Goal: Task Accomplishment & Management: Use online tool/utility

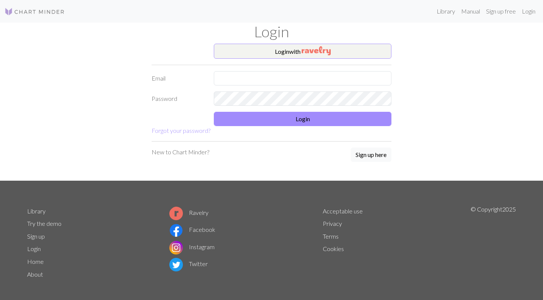
click at [298, 49] on button "Login with" at bounding box center [302, 51] width 177 height 15
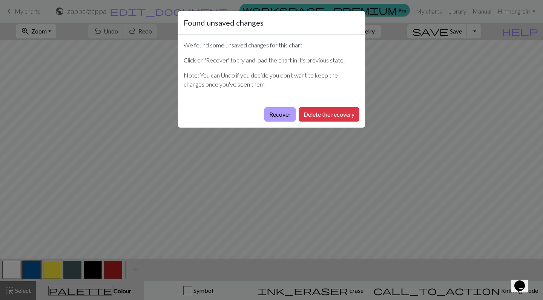
click at [280, 114] on button "Recover" at bounding box center [279, 114] width 31 height 14
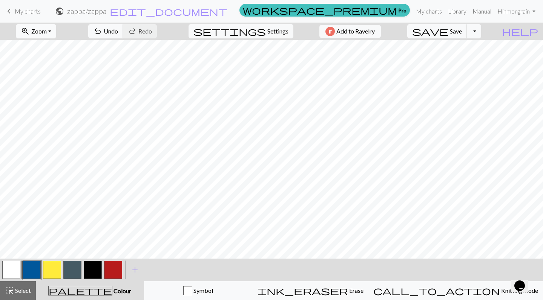
click at [56, 30] on button "zoom_in Zoom Zoom" at bounding box center [36, 31] width 40 height 14
click at [55, 88] on button "50%" at bounding box center [46, 90] width 60 height 12
click at [463, 30] on button "save Save Save" at bounding box center [437, 31] width 60 height 14
click at [97, 269] on button "button" at bounding box center [93, 270] width 18 height 18
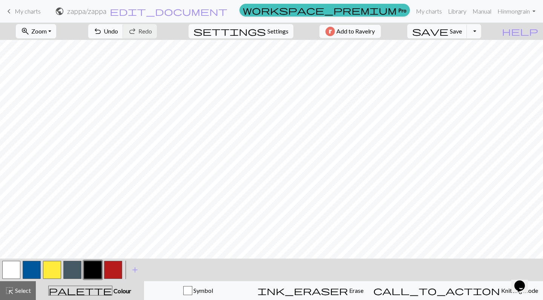
click at [7, 271] on button "button" at bounding box center [11, 270] width 18 height 18
click at [96, 269] on button "button" at bounding box center [93, 270] width 18 height 18
click at [15, 268] on button "button" at bounding box center [11, 270] width 18 height 18
click at [93, 270] on button "button" at bounding box center [93, 270] width 18 height 18
click at [448, 34] on span "save" at bounding box center [430, 31] width 36 height 11
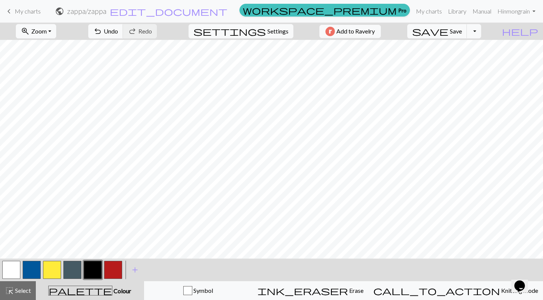
click at [10, 272] on button "button" at bounding box center [11, 270] width 18 height 18
click at [93, 269] on button "button" at bounding box center [93, 270] width 18 height 18
click at [462, 29] on span "Save" at bounding box center [455, 31] width 12 height 7
click at [463, 29] on button "save Save Save" at bounding box center [437, 31] width 60 height 14
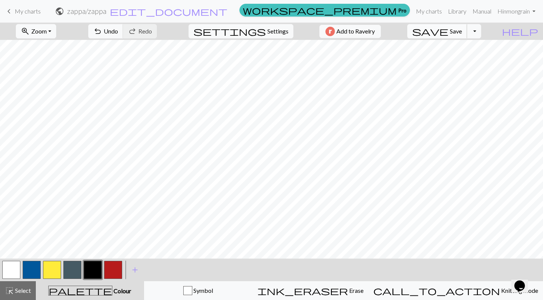
click at [462, 30] on span "Save" at bounding box center [455, 31] width 12 height 7
click at [7, 271] on button "button" at bounding box center [11, 270] width 18 height 18
click at [119, 268] on button "button" at bounding box center [113, 270] width 18 height 18
click at [12, 271] on button "button" at bounding box center [11, 270] width 18 height 18
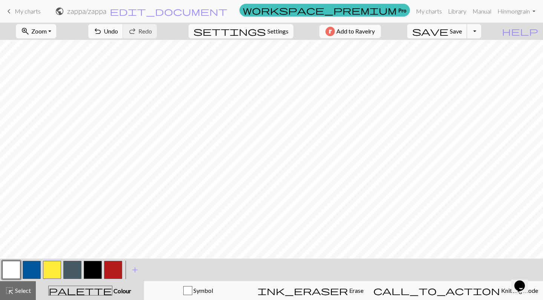
click at [462, 29] on span "Save" at bounding box center [455, 31] width 12 height 7
click at [112, 269] on button "button" at bounding box center [113, 270] width 18 height 18
click at [15, 273] on button "button" at bounding box center [11, 270] width 18 height 18
click at [111, 267] on button "button" at bounding box center [113, 270] width 18 height 18
click at [462, 29] on span "Save" at bounding box center [455, 31] width 12 height 7
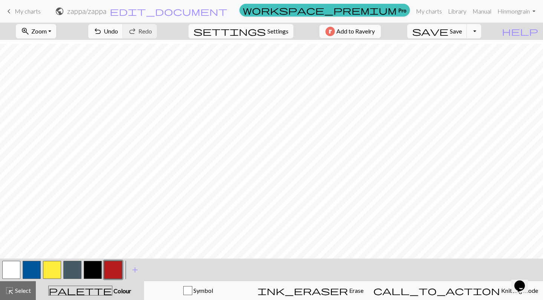
scroll to position [192, 0]
click at [22, 266] on div at bounding box center [31, 270] width 20 height 20
click at [11, 271] on button "button" at bounding box center [11, 270] width 18 height 18
click at [115, 271] on button "button" at bounding box center [113, 270] width 18 height 18
click at [10, 267] on button "button" at bounding box center [11, 270] width 18 height 18
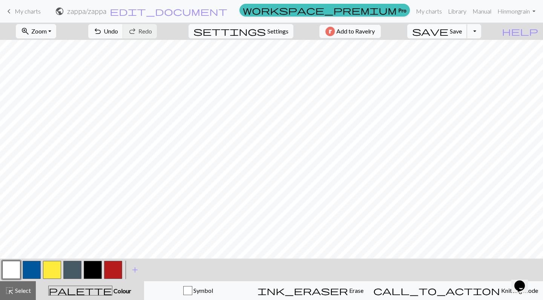
click at [462, 32] on span "Save" at bounding box center [455, 31] width 12 height 7
click at [113, 271] on button "button" at bounding box center [113, 270] width 18 height 18
click at [448, 34] on span "save" at bounding box center [430, 31] width 36 height 11
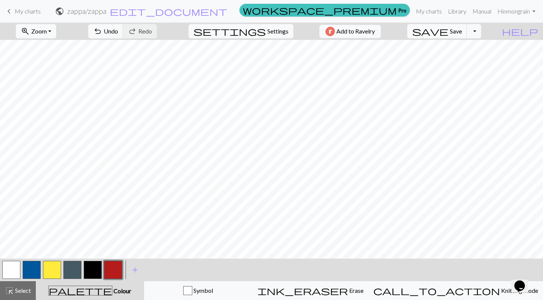
click at [12, 268] on button "button" at bounding box center [11, 270] width 18 height 18
click at [110, 272] on button "button" at bounding box center [113, 270] width 18 height 18
click at [10, 270] on button "button" at bounding box center [11, 270] width 18 height 18
click at [114, 273] on button "button" at bounding box center [113, 270] width 18 height 18
click at [5, 269] on button "button" at bounding box center [11, 270] width 18 height 18
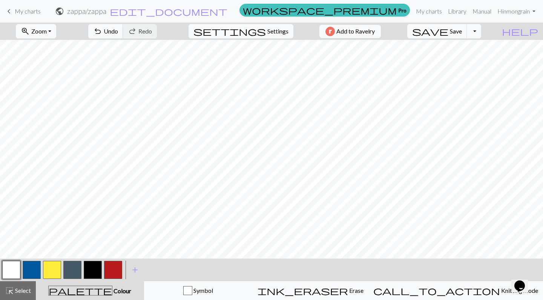
click at [113, 272] on button "button" at bounding box center [113, 270] width 18 height 18
click at [462, 31] on span "Save" at bounding box center [455, 31] width 12 height 7
click at [462, 29] on span "Save" at bounding box center [455, 31] width 12 height 7
click at [462, 31] on span "Save" at bounding box center [455, 31] width 12 height 7
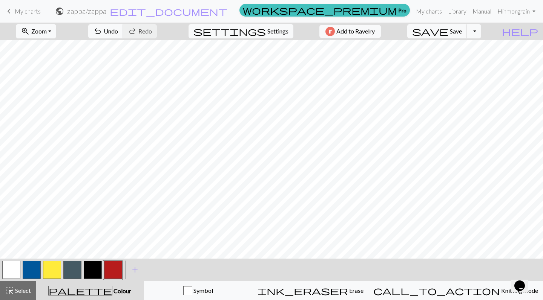
click at [11, 274] on button "button" at bounding box center [11, 270] width 18 height 18
click at [108, 274] on button "button" at bounding box center [113, 270] width 18 height 18
click at [12, 272] on button "button" at bounding box center [11, 270] width 18 height 18
click at [110, 274] on button "button" at bounding box center [113, 270] width 18 height 18
click at [10, 264] on button "button" at bounding box center [11, 270] width 18 height 18
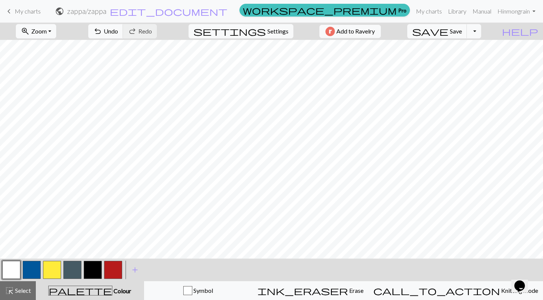
click at [116, 267] on button "button" at bounding box center [113, 270] width 18 height 18
click at [462, 30] on span "Save" at bounding box center [455, 31] width 12 height 7
click at [12, 270] on button "button" at bounding box center [11, 270] width 18 height 18
click at [114, 273] on button "button" at bounding box center [113, 270] width 18 height 18
click at [462, 31] on span "Save" at bounding box center [455, 31] width 12 height 7
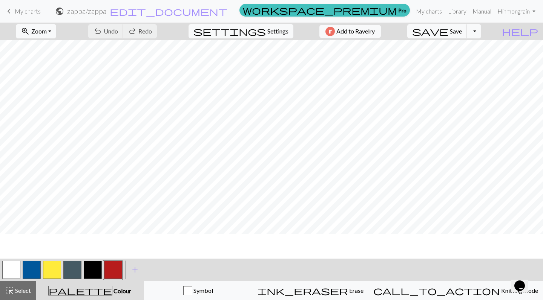
scroll to position [178, 0]
click at [15, 268] on button "button" at bounding box center [11, 270] width 18 height 18
click at [462, 31] on span "Save" at bounding box center [455, 31] width 12 height 7
click at [110, 271] on button "button" at bounding box center [113, 270] width 18 height 18
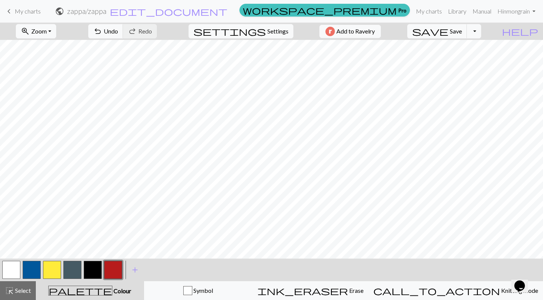
click at [14, 275] on button "button" at bounding box center [11, 270] width 18 height 18
click at [107, 273] on button "button" at bounding box center [113, 270] width 18 height 18
click at [10, 265] on button "button" at bounding box center [11, 270] width 18 height 18
click at [105, 270] on button "button" at bounding box center [113, 270] width 18 height 18
drag, startPoint x: 468, startPoint y: 31, endPoint x: 439, endPoint y: 39, distance: 30.2
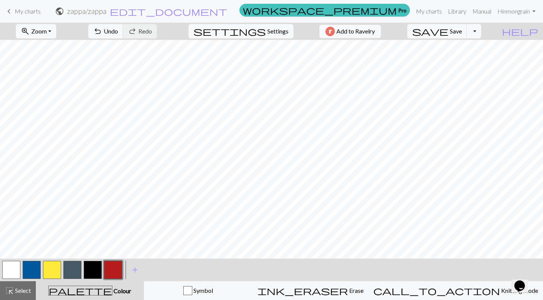
click at [462, 31] on span "Save" at bounding box center [455, 31] width 12 height 7
click at [10, 268] on button "button" at bounding box center [11, 270] width 18 height 18
click at [462, 33] on span "Save" at bounding box center [455, 31] width 12 height 7
click at [115, 273] on button "button" at bounding box center [113, 270] width 18 height 18
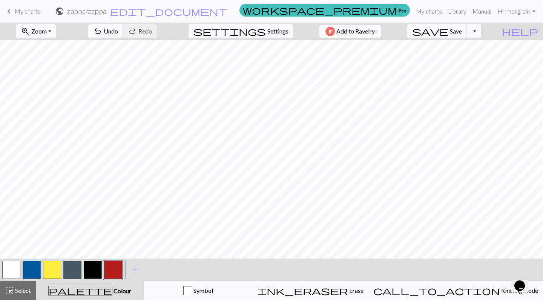
click at [448, 29] on span "save" at bounding box center [430, 31] width 36 height 11
click at [481, 32] on button "Toggle Dropdown" at bounding box center [473, 31] width 14 height 14
click at [461, 63] on button "save_alt Download" at bounding box center [418, 60] width 124 height 12
click at [463, 31] on button "save Save Save" at bounding box center [437, 31] width 60 height 14
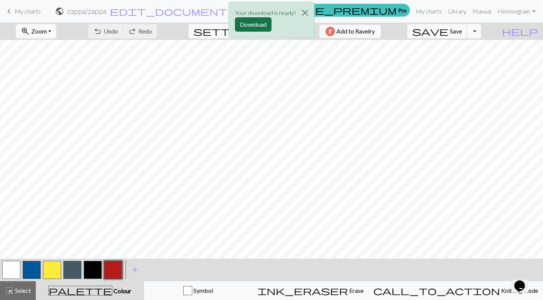
click at [255, 23] on button "Download" at bounding box center [253, 24] width 37 height 14
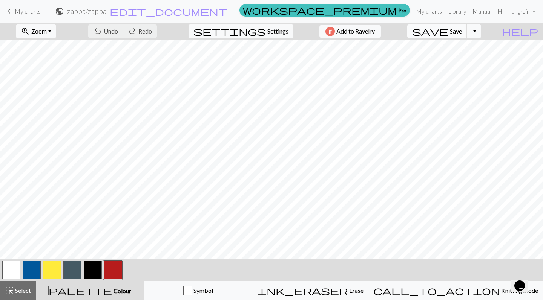
click at [462, 31] on span "Save" at bounding box center [455, 31] width 12 height 7
click at [93, 270] on button "button" at bounding box center [93, 270] width 18 height 18
click at [462, 31] on span "Save" at bounding box center [455, 31] width 12 height 7
click at [107, 271] on button "button" at bounding box center [113, 270] width 18 height 18
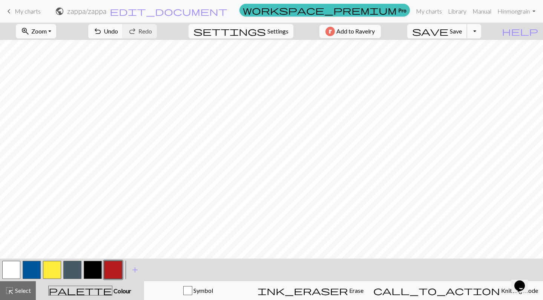
click at [462, 29] on span "Save" at bounding box center [455, 31] width 12 height 7
click at [135, 270] on span "add" at bounding box center [134, 270] width 9 height 11
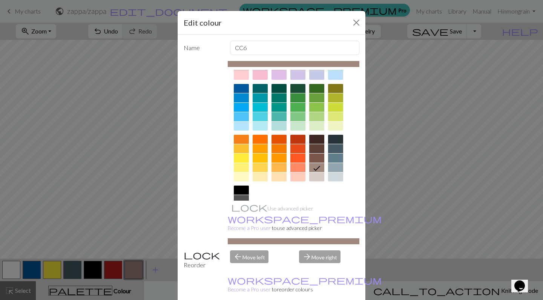
scroll to position [46, 0]
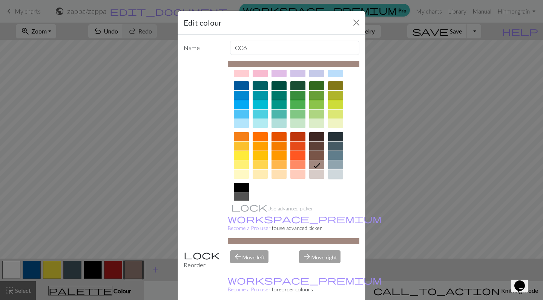
click at [336, 174] on div at bounding box center [335, 174] width 15 height 9
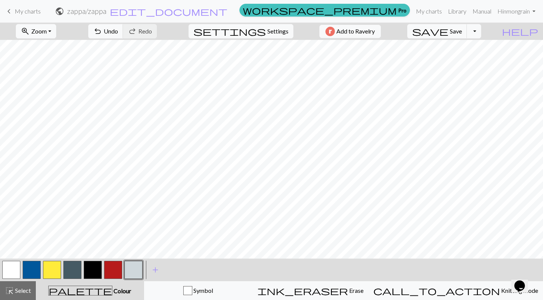
click at [112, 275] on button "button" at bounding box center [113, 270] width 18 height 18
click at [132, 271] on button "button" at bounding box center [133, 270] width 18 height 18
click at [462, 32] on span "Save" at bounding box center [455, 31] width 12 height 7
click at [72, 276] on button "button" at bounding box center [72, 270] width 18 height 18
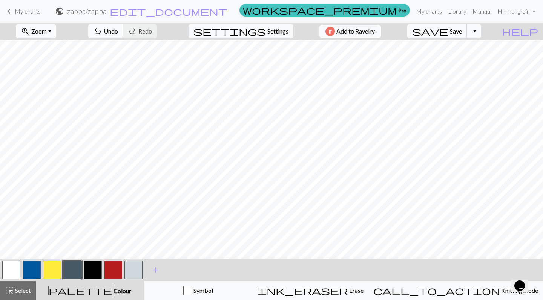
click at [96, 274] on button "button" at bounding box center [93, 270] width 18 height 18
click at [74, 266] on button "button" at bounding box center [72, 270] width 18 height 18
click at [462, 32] on span "Save" at bounding box center [455, 31] width 12 height 7
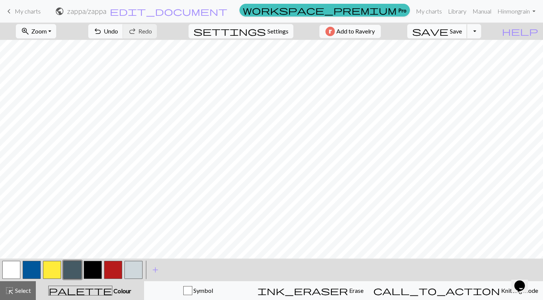
click at [462, 29] on span "Save" at bounding box center [455, 31] width 12 height 7
click at [462, 31] on span "Save" at bounding box center [455, 31] width 12 height 7
click at [462, 32] on span "Save" at bounding box center [455, 31] width 12 height 7
click at [462, 31] on span "Save" at bounding box center [455, 31] width 12 height 7
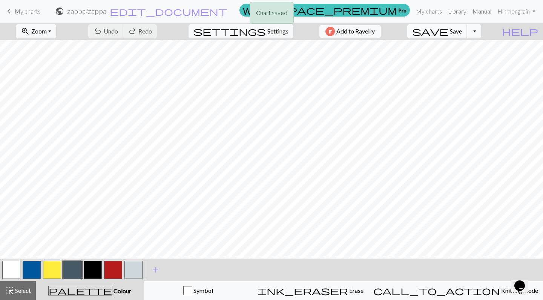
click at [462, 31] on span "Save" at bounding box center [455, 31] width 12 height 7
click at [462, 29] on span "Save" at bounding box center [455, 31] width 12 height 7
click at [462, 33] on span "Save" at bounding box center [455, 31] width 12 height 7
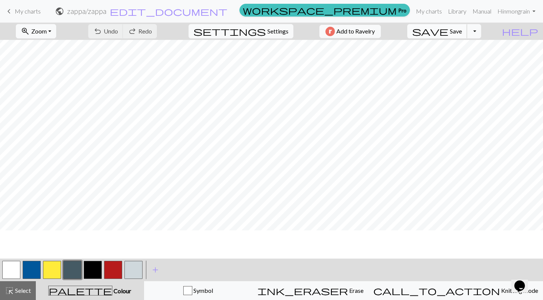
scroll to position [231, 0]
click at [462, 29] on span "Save" at bounding box center [455, 31] width 12 height 7
click at [481, 30] on button "Toggle Dropdown" at bounding box center [473, 31] width 14 height 14
click at [466, 60] on button "save_alt Download" at bounding box center [418, 60] width 124 height 12
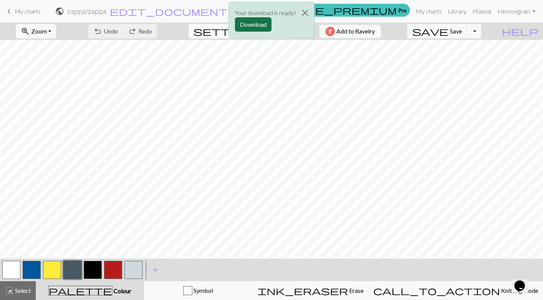
click at [260, 25] on button "Download" at bounding box center [253, 24] width 37 height 14
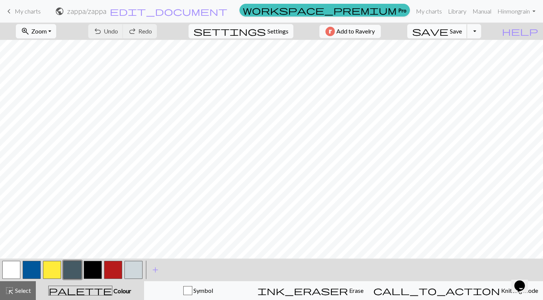
click at [462, 29] on span "Save" at bounding box center [455, 31] width 12 height 7
click at [92, 271] on button "button" at bounding box center [93, 270] width 18 height 18
click at [71, 267] on button "button" at bounding box center [72, 270] width 18 height 18
click at [89, 269] on button "button" at bounding box center [93, 270] width 18 height 18
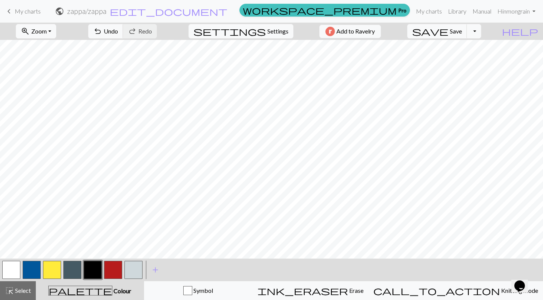
click at [111, 268] on button "button" at bounding box center [113, 270] width 18 height 18
click at [467, 27] on button "save Save Save" at bounding box center [437, 31] width 60 height 14
click at [122, 271] on div at bounding box center [113, 270] width 20 height 20
click at [133, 271] on button "button" at bounding box center [133, 270] width 18 height 18
click at [116, 270] on button "button" at bounding box center [113, 270] width 18 height 18
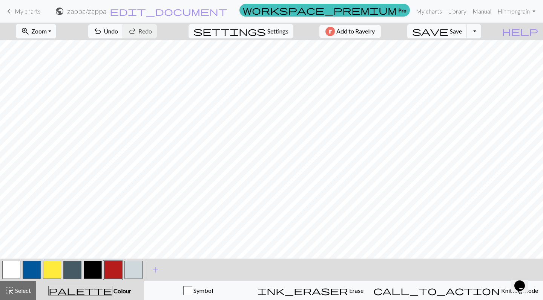
click at [129, 270] on button "button" at bounding box center [133, 270] width 18 height 18
click at [114, 272] on button "button" at bounding box center [113, 270] width 18 height 18
click at [131, 267] on button "button" at bounding box center [133, 270] width 18 height 18
click at [463, 31] on button "save Save Save" at bounding box center [437, 31] width 60 height 14
click at [95, 272] on button "button" at bounding box center [93, 270] width 18 height 18
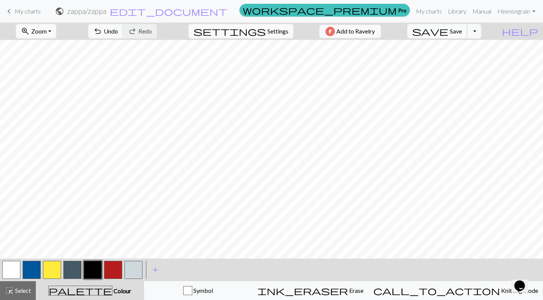
click at [462, 31] on span "Save" at bounding box center [455, 31] width 12 height 7
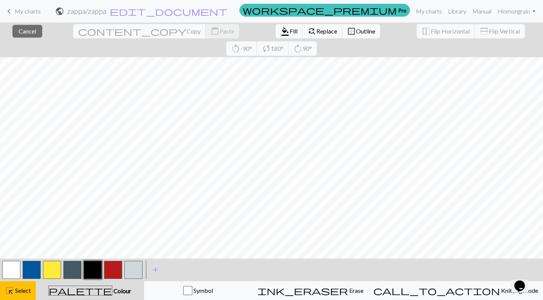
click at [93, 275] on button "button" at bounding box center [93, 270] width 18 height 18
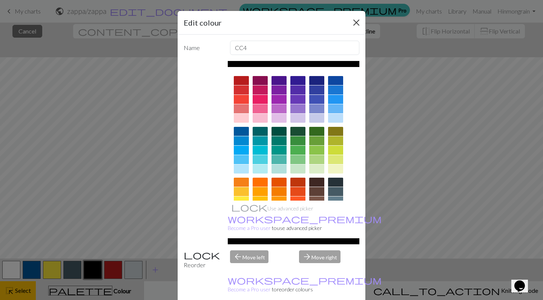
click at [356, 21] on button "Close" at bounding box center [356, 23] width 12 height 12
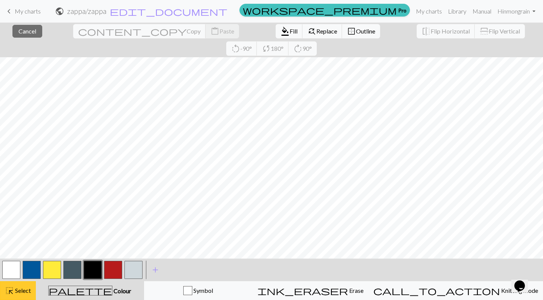
click at [6, 291] on span "highlight_alt" at bounding box center [9, 291] width 9 height 11
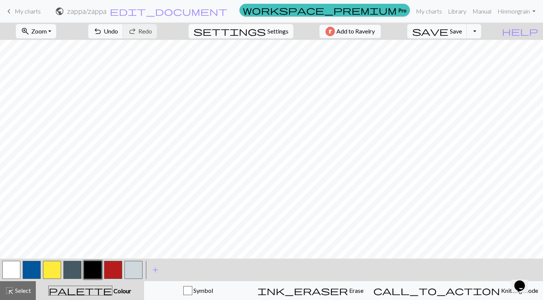
click at [93, 270] on button "button" at bounding box center [93, 270] width 18 height 18
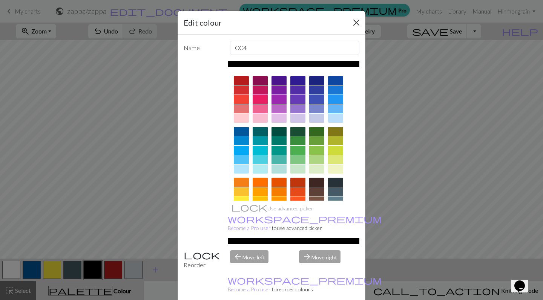
click at [357, 21] on button "Close" at bounding box center [356, 23] width 12 height 12
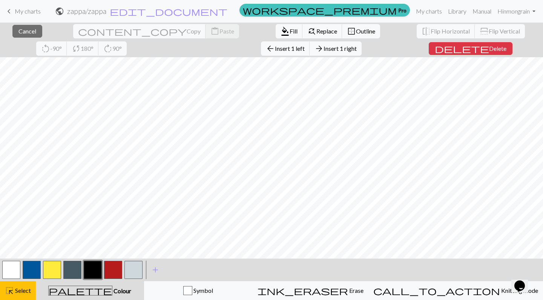
click at [285, 243] on div at bounding box center [271, 37] width 543 height 479
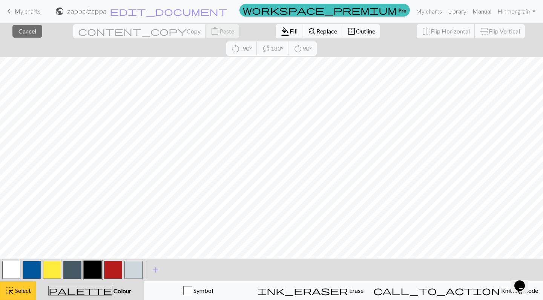
click at [17, 288] on span "Select" at bounding box center [22, 290] width 17 height 7
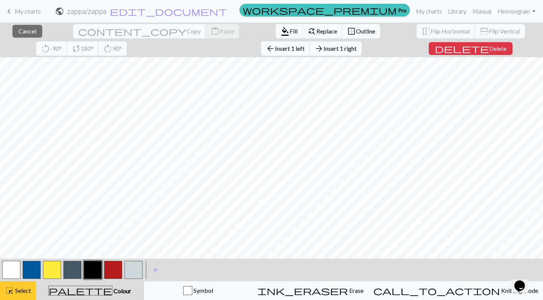
click at [8, 293] on span "highlight_alt" at bounding box center [9, 291] width 9 height 11
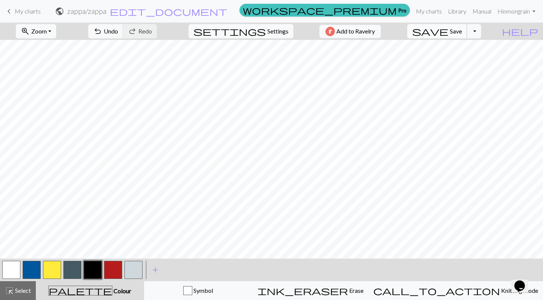
click at [462, 33] on span "Save" at bounding box center [455, 31] width 12 height 7
click at [92, 266] on button "button" at bounding box center [93, 270] width 18 height 18
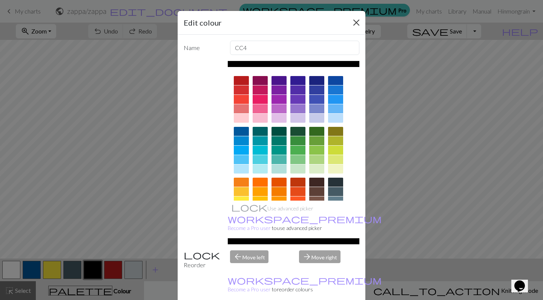
click at [353, 24] on button "Close" at bounding box center [356, 23] width 12 height 12
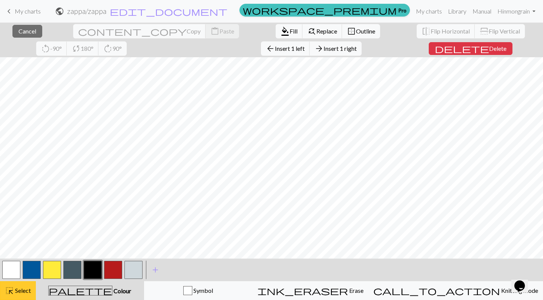
click at [19, 286] on button "highlight_alt Select Select" at bounding box center [18, 290] width 36 height 19
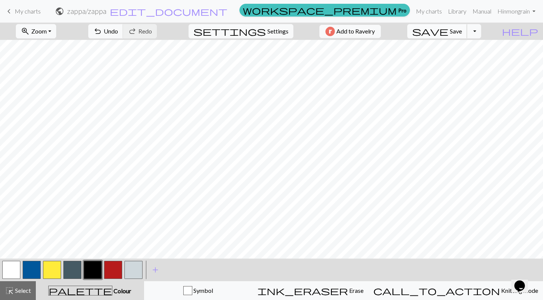
click at [462, 32] on span "Save" at bounding box center [455, 31] width 12 height 7
click at [131, 271] on button "button" at bounding box center [133, 270] width 18 height 18
click at [112, 271] on button "button" at bounding box center [113, 270] width 18 height 18
click at [127, 271] on button "button" at bounding box center [133, 270] width 18 height 18
click at [466, 26] on button "save Save Save" at bounding box center [437, 31] width 60 height 14
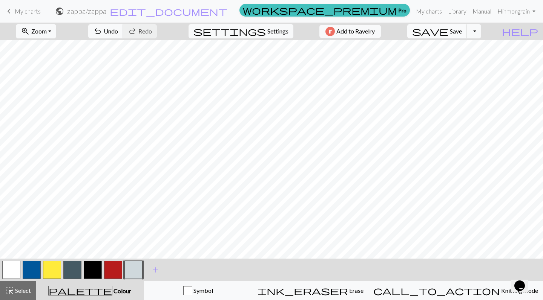
click at [462, 32] on span "Save" at bounding box center [455, 31] width 12 height 7
click at [93, 271] on button "button" at bounding box center [93, 270] width 18 height 18
click at [139, 267] on button "button" at bounding box center [133, 270] width 18 height 18
click at [462, 34] on span "Save" at bounding box center [455, 31] width 12 height 7
click at [462, 31] on span "Save" at bounding box center [455, 31] width 12 height 7
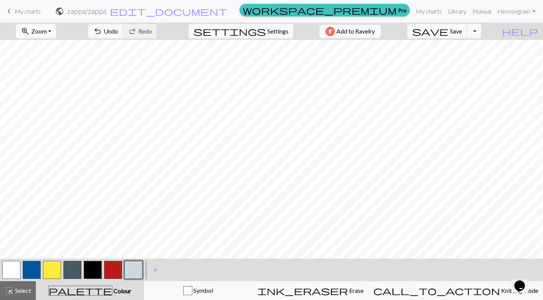
click at [90, 268] on button "button" at bounding box center [93, 270] width 18 height 18
click at [462, 32] on span "Save" at bounding box center [455, 31] width 12 height 7
click at [132, 271] on button "button" at bounding box center [133, 270] width 18 height 18
click at [114, 270] on button "button" at bounding box center [113, 270] width 18 height 18
click at [462, 29] on span "Save" at bounding box center [455, 31] width 12 height 7
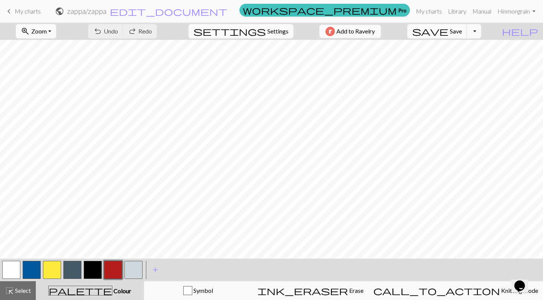
click at [129, 273] on button "button" at bounding box center [133, 270] width 18 height 18
click at [462, 33] on span "Save" at bounding box center [455, 31] width 12 height 7
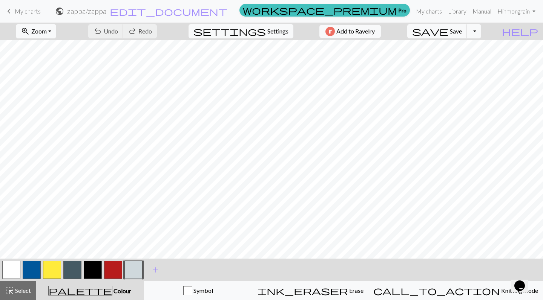
click at [108, 270] on button "button" at bounding box center [113, 270] width 18 height 18
click at [77, 269] on button "button" at bounding box center [72, 270] width 18 height 18
click at [112, 275] on button "button" at bounding box center [113, 270] width 18 height 18
click at [115, 276] on button "button" at bounding box center [113, 270] width 18 height 18
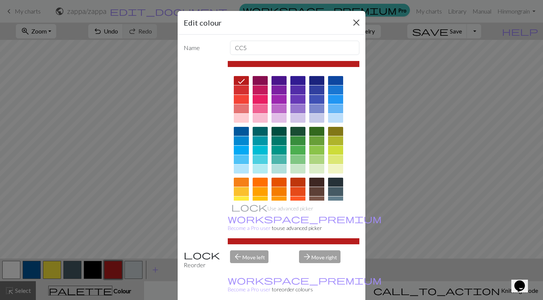
click at [354, 22] on button "Close" at bounding box center [356, 23] width 12 height 12
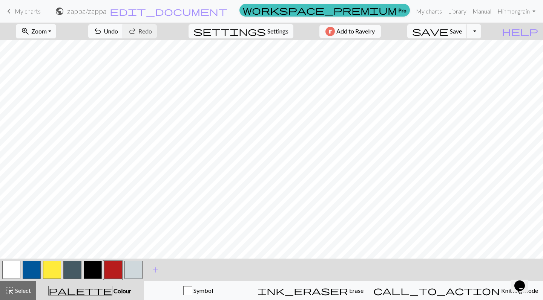
click at [76, 272] on button "button" at bounding box center [72, 270] width 18 height 18
click at [113, 269] on button "button" at bounding box center [113, 270] width 18 height 18
click at [72, 269] on button "button" at bounding box center [72, 270] width 18 height 18
click at [107, 276] on button "button" at bounding box center [113, 270] width 18 height 18
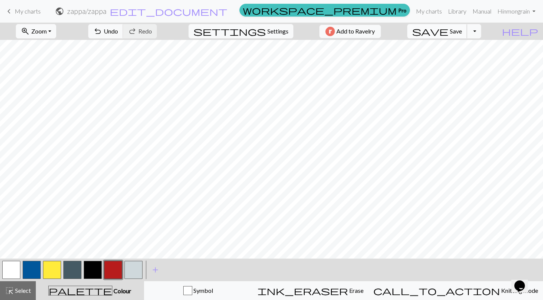
click at [462, 30] on span "Save" at bounding box center [455, 31] width 12 height 7
click at [462, 32] on span "Save" at bounding box center [455, 31] width 12 height 7
click at [462, 34] on span "Save" at bounding box center [455, 31] width 12 height 7
